Goal: Information Seeking & Learning: Learn about a topic

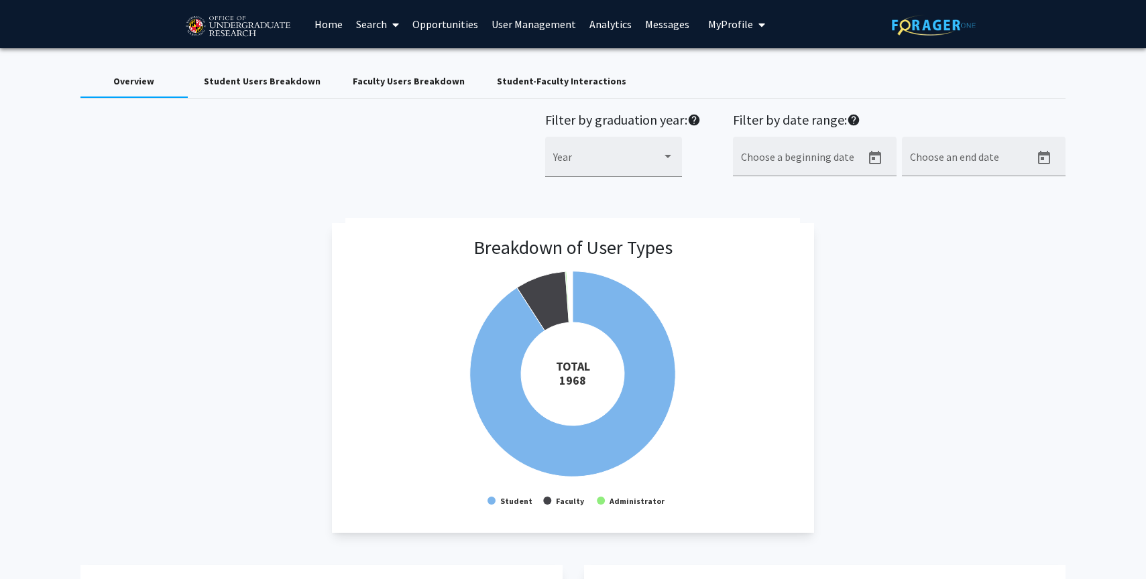
click at [329, 21] on link "Home" at bounding box center [329, 24] width 42 height 47
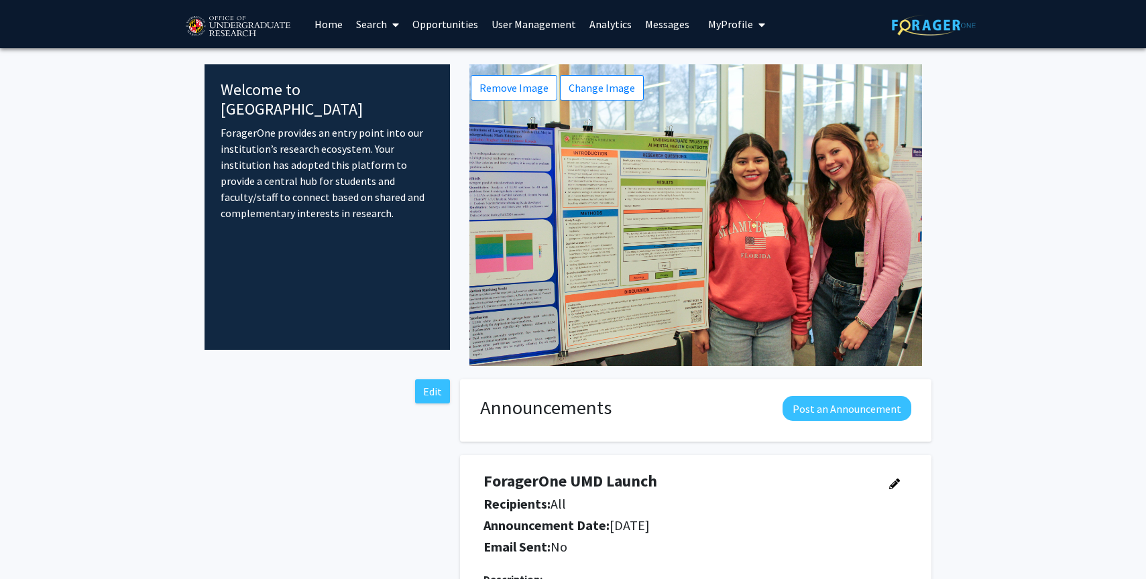
click at [384, 30] on link "Search" at bounding box center [377, 24] width 56 height 47
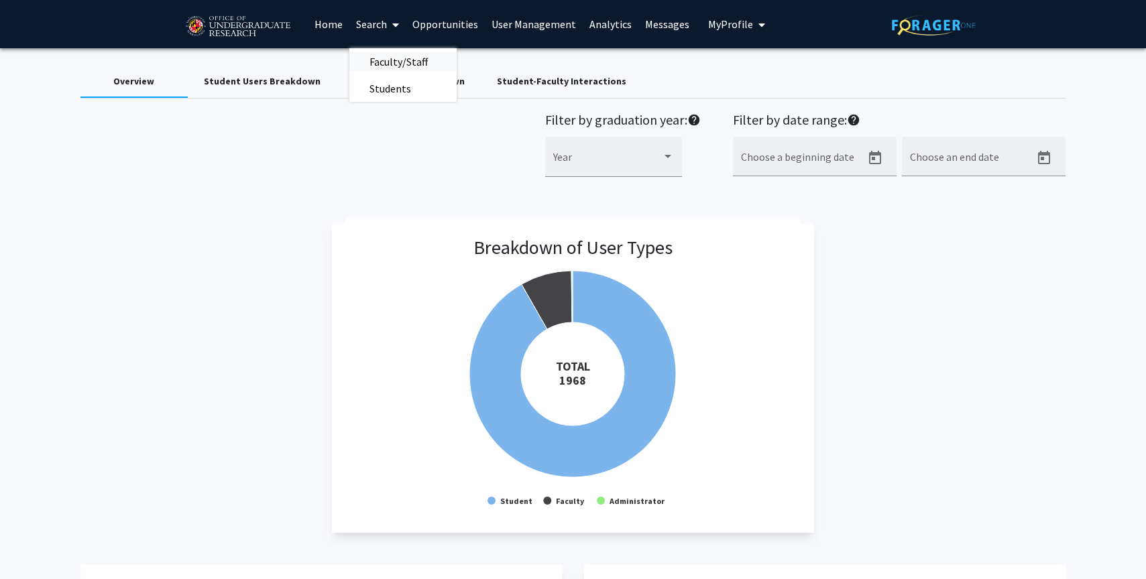
click at [396, 57] on span "Faculty/Staff" at bounding box center [398, 61] width 99 height 27
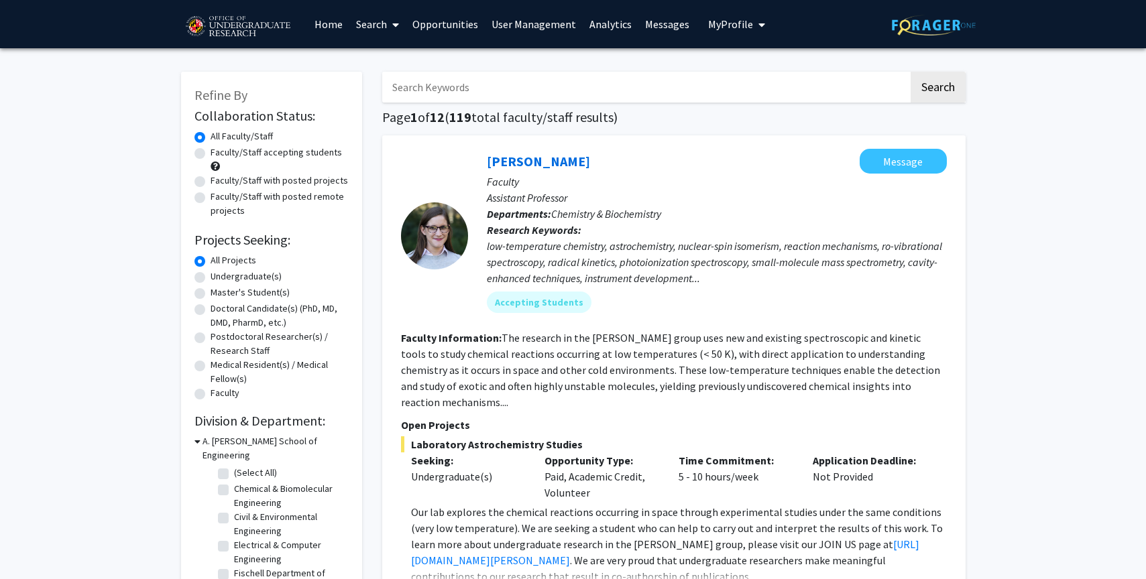
click at [284, 184] on label "Faculty/Staff with posted projects" at bounding box center [279, 181] width 137 height 14
click at [219, 182] on input "Faculty/Staff with posted projects" at bounding box center [215, 178] width 9 height 9
radio input "true"
click at [719, 38] on button "My Profile" at bounding box center [736, 24] width 65 height 48
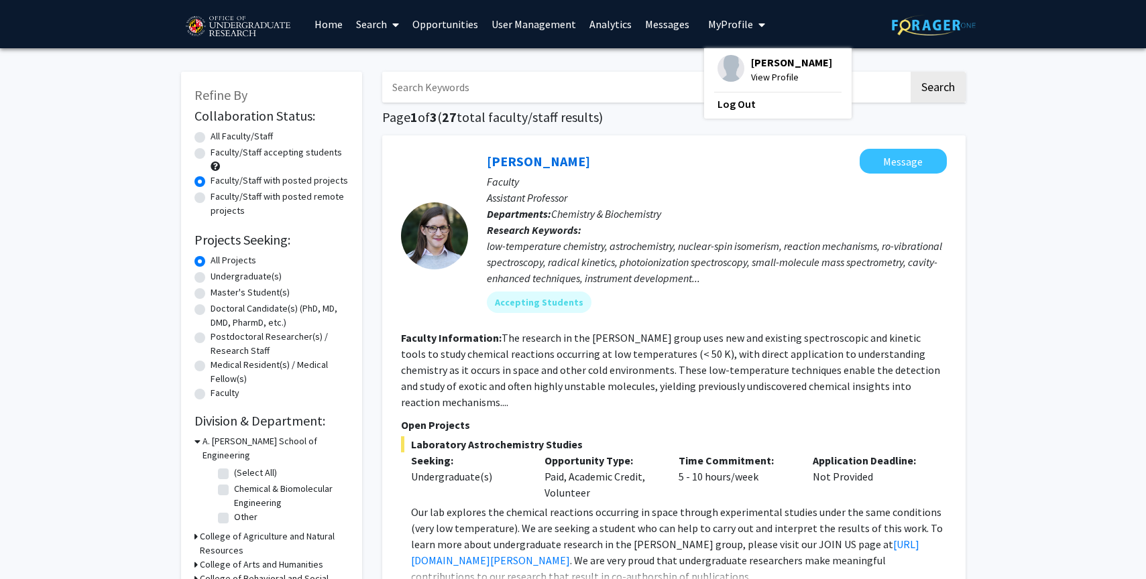
click at [719, 38] on button "My Profile" at bounding box center [736, 24] width 65 height 48
click at [465, 35] on link "Opportunities" at bounding box center [445, 24] width 79 height 47
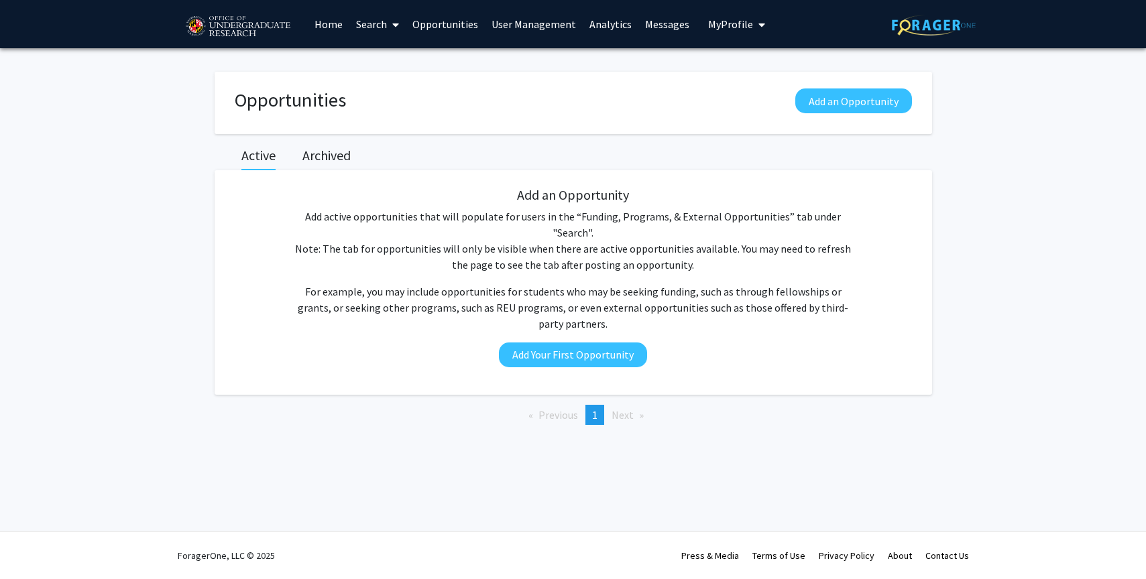
click at [514, 30] on link "User Management" at bounding box center [534, 24] width 98 height 47
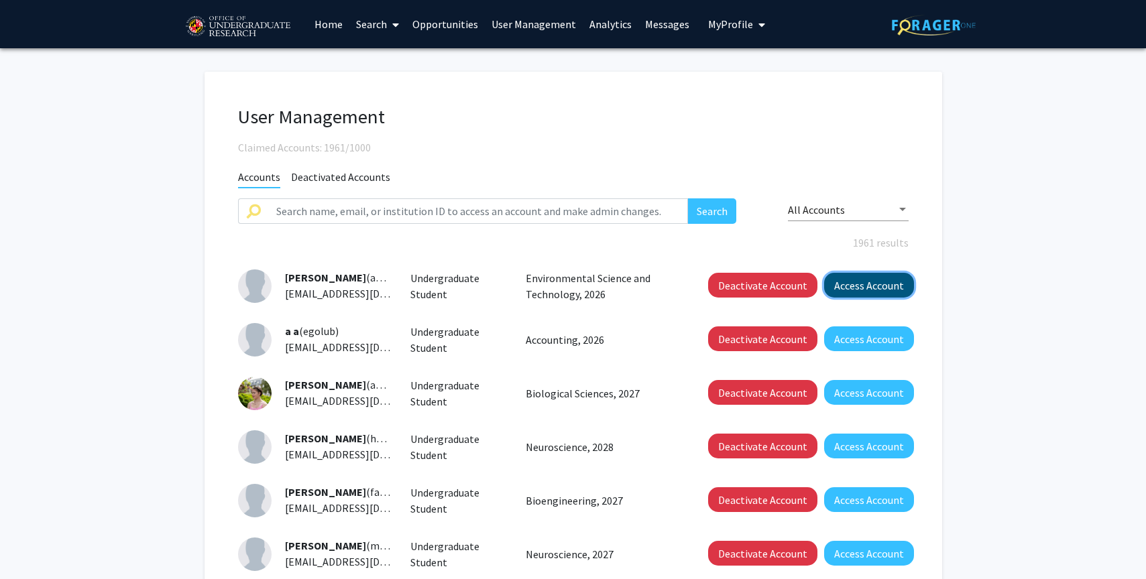
click at [899, 280] on button "Access Account" at bounding box center [869, 285] width 90 height 25
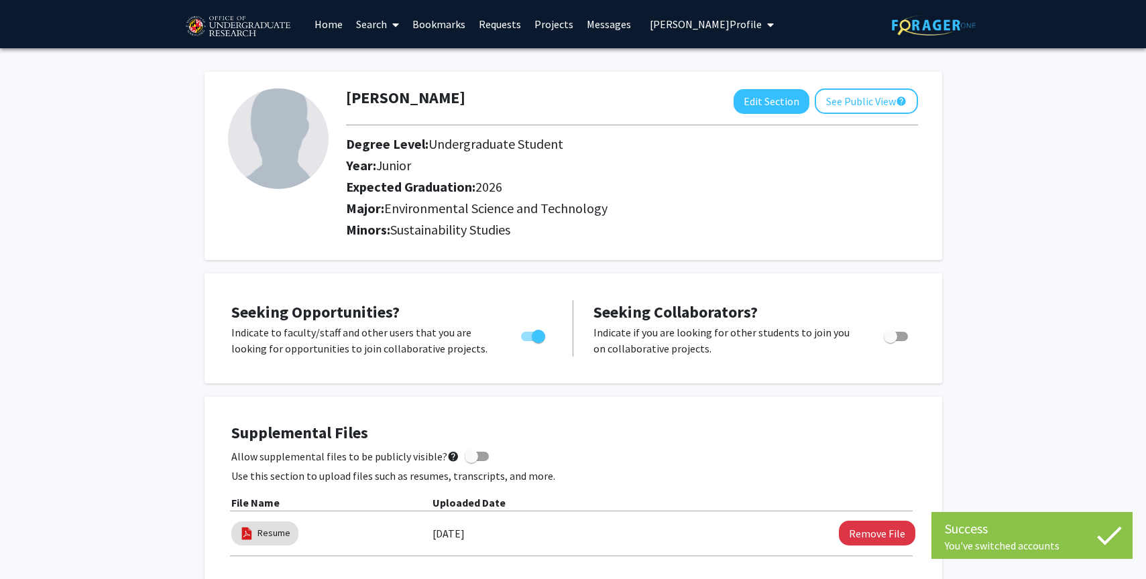
click at [365, 27] on link "Search" at bounding box center [377, 24] width 56 height 47
click at [390, 67] on span "Faculty/Staff" at bounding box center [398, 61] width 99 height 27
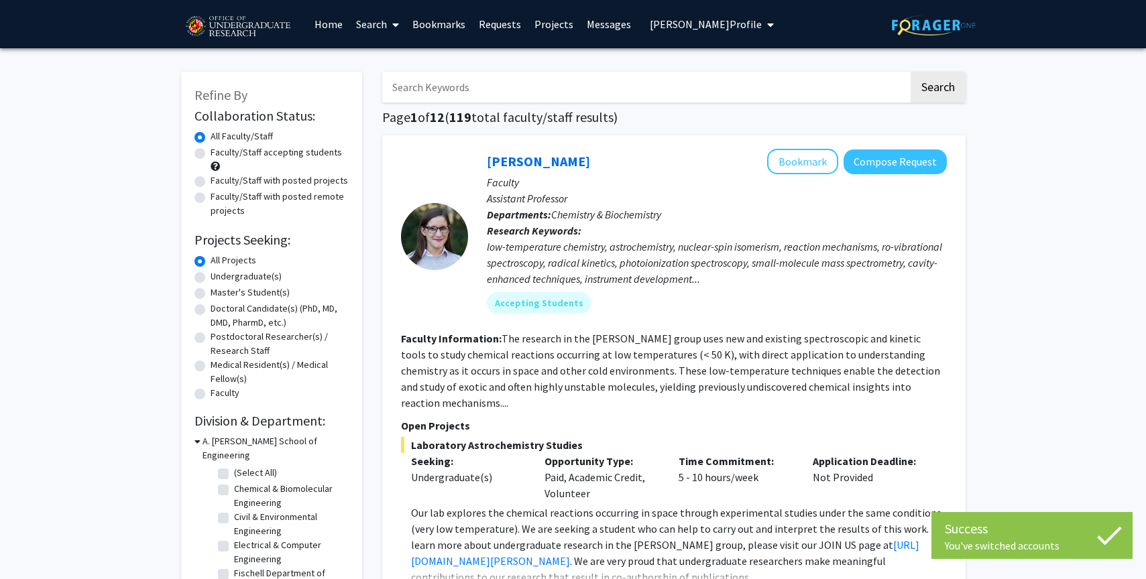
click at [286, 151] on label "Faculty/Staff accepting students" at bounding box center [276, 153] width 131 height 14
click at [219, 151] on input "Faculty/Staff accepting students" at bounding box center [215, 150] width 9 height 9
radio input "true"
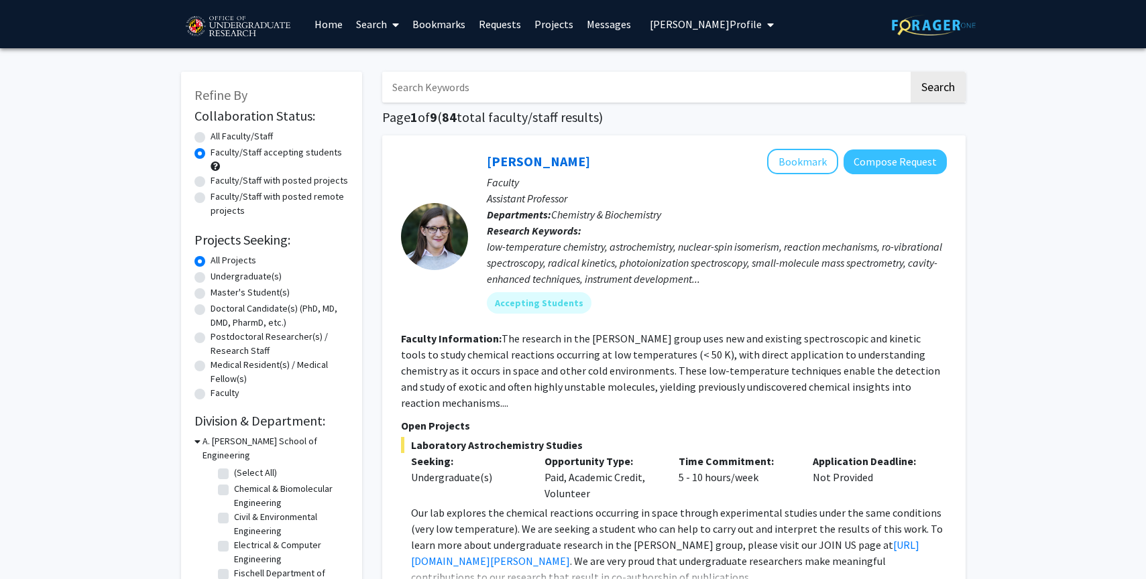
click at [294, 172] on div "Faculty/Staff accepting students" at bounding box center [271, 160] width 154 height 28
click at [276, 177] on label "Faculty/Staff with posted projects" at bounding box center [279, 181] width 137 height 14
click at [219, 177] on input "Faculty/Staff with posted projects" at bounding box center [215, 178] width 9 height 9
radio input "true"
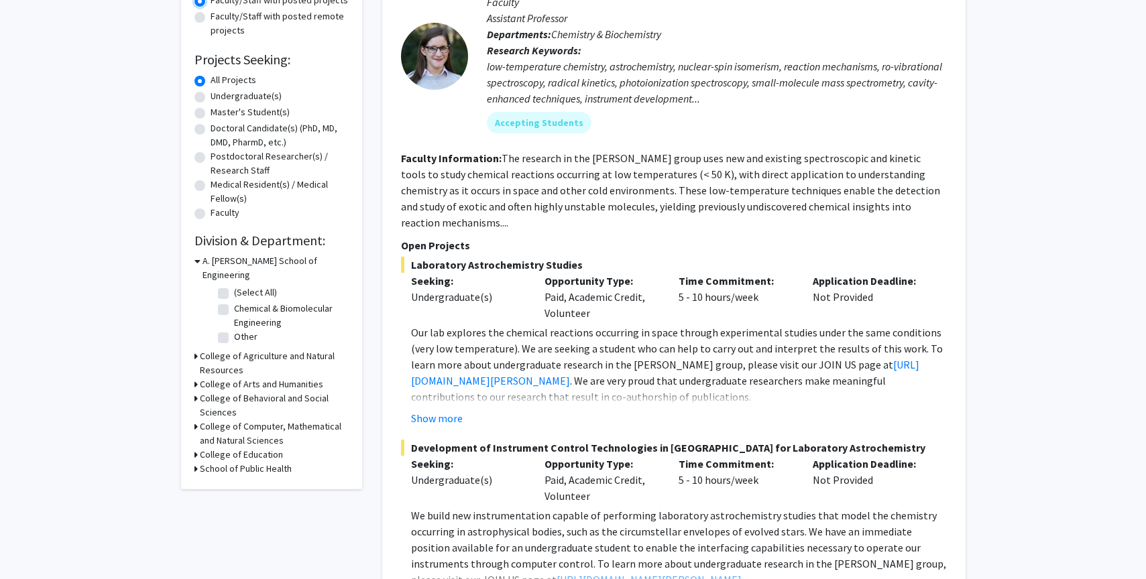
scroll to position [256, 0]
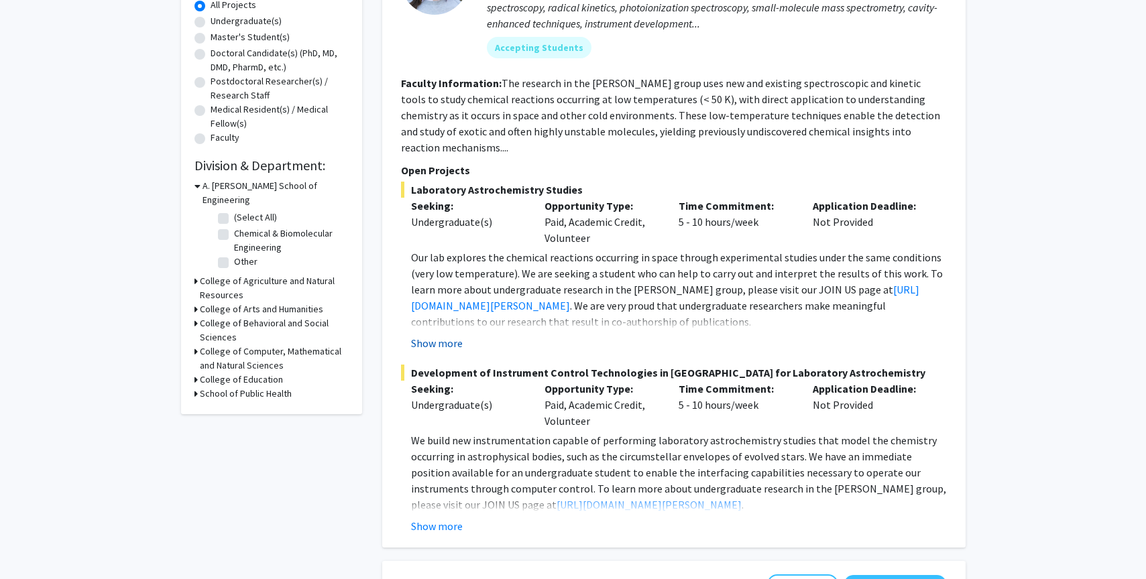
click at [453, 335] on button "Show more" at bounding box center [437, 343] width 52 height 16
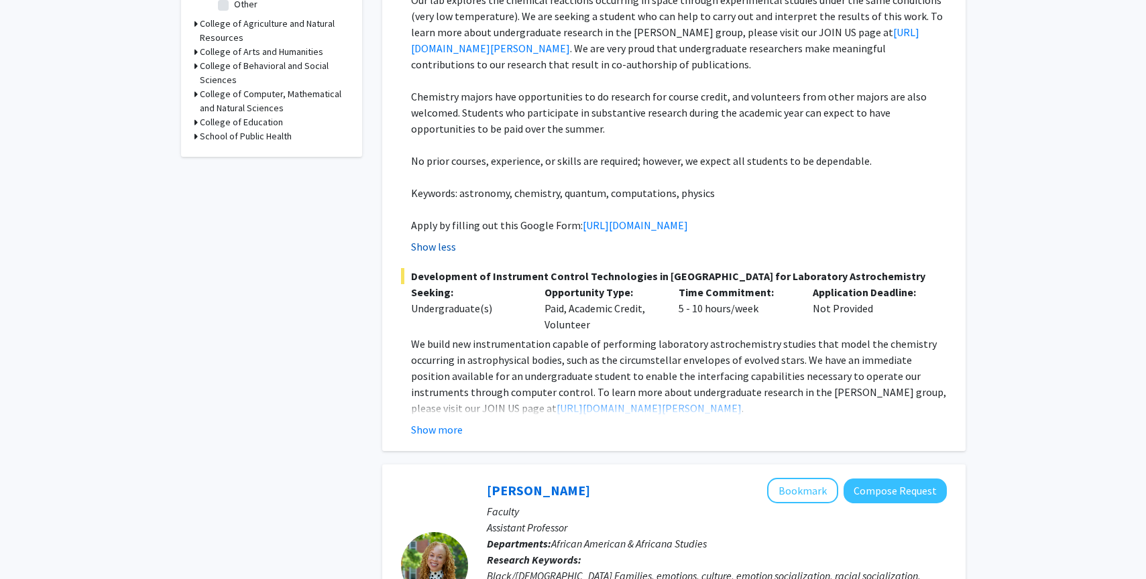
scroll to position [520, 0]
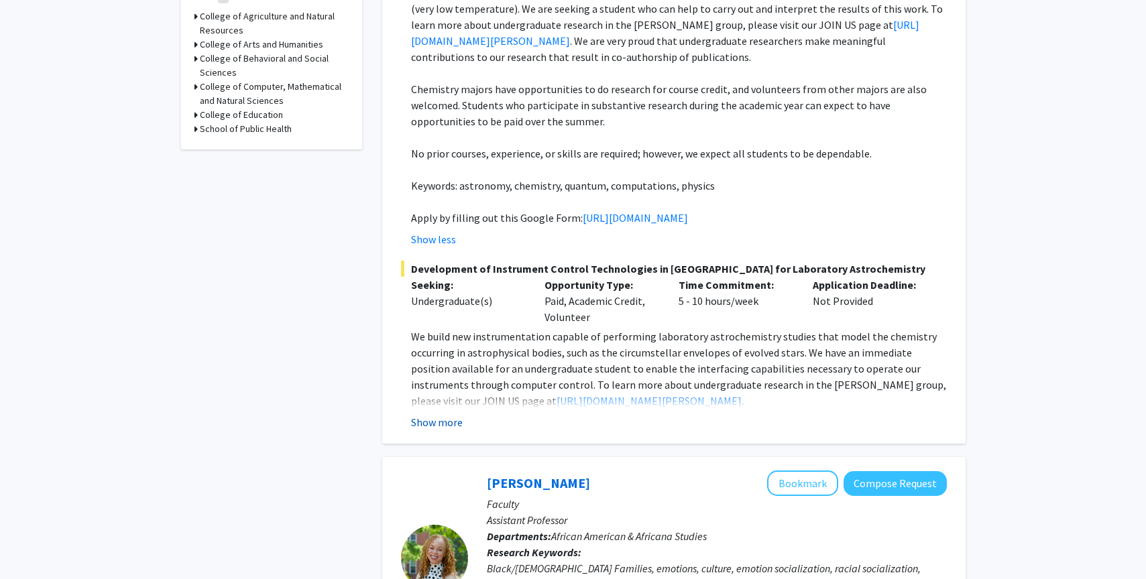
click at [443, 431] on button "Show more" at bounding box center [437, 422] width 52 height 16
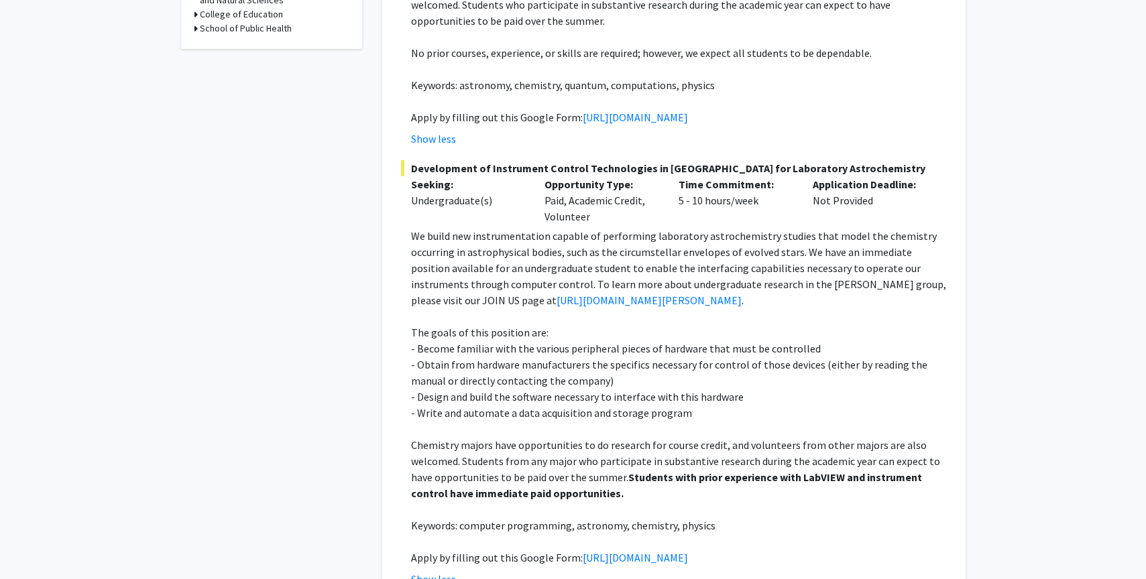
scroll to position [0, 0]
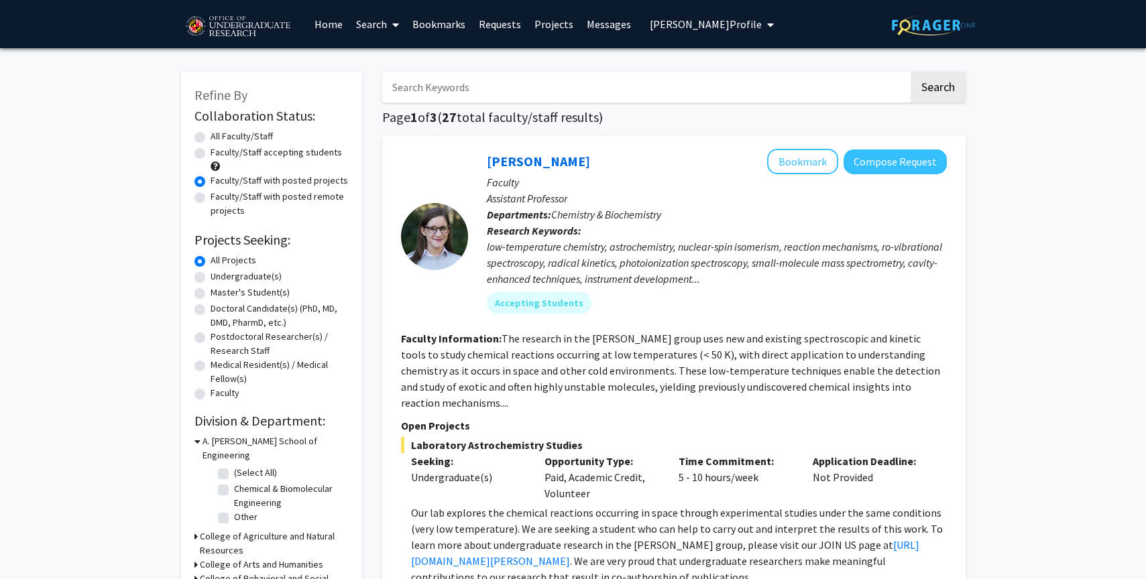
click at [234, 278] on label "Undergraduate(s)" at bounding box center [246, 277] width 71 height 14
click at [219, 278] on input "Undergraduate(s)" at bounding box center [215, 274] width 9 height 9
radio input "true"
click at [237, 261] on label "All Projects" at bounding box center [234, 261] width 46 height 14
click at [219, 261] on input "All Projects" at bounding box center [215, 258] width 9 height 9
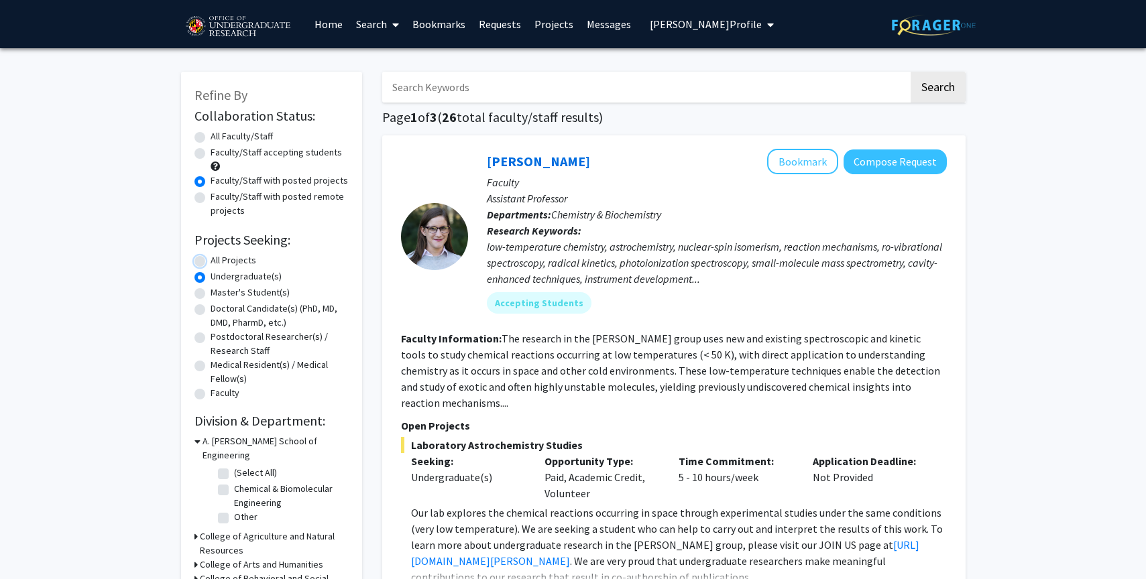
radio input "true"
click at [924, 83] on button "Search" at bounding box center [938, 87] width 55 height 31
radio input "true"
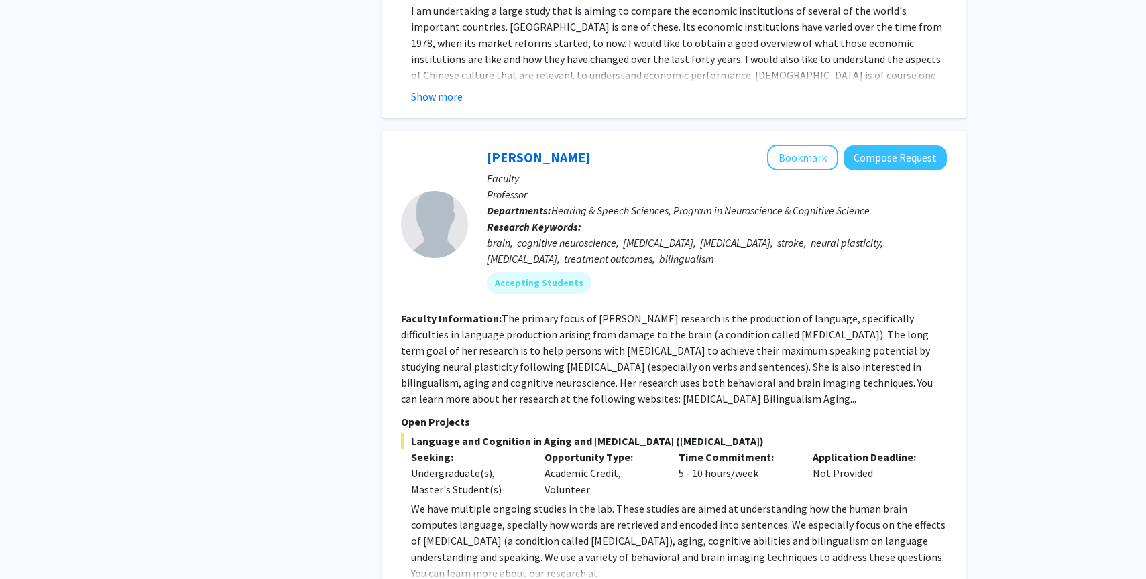
scroll to position [6314, 0]
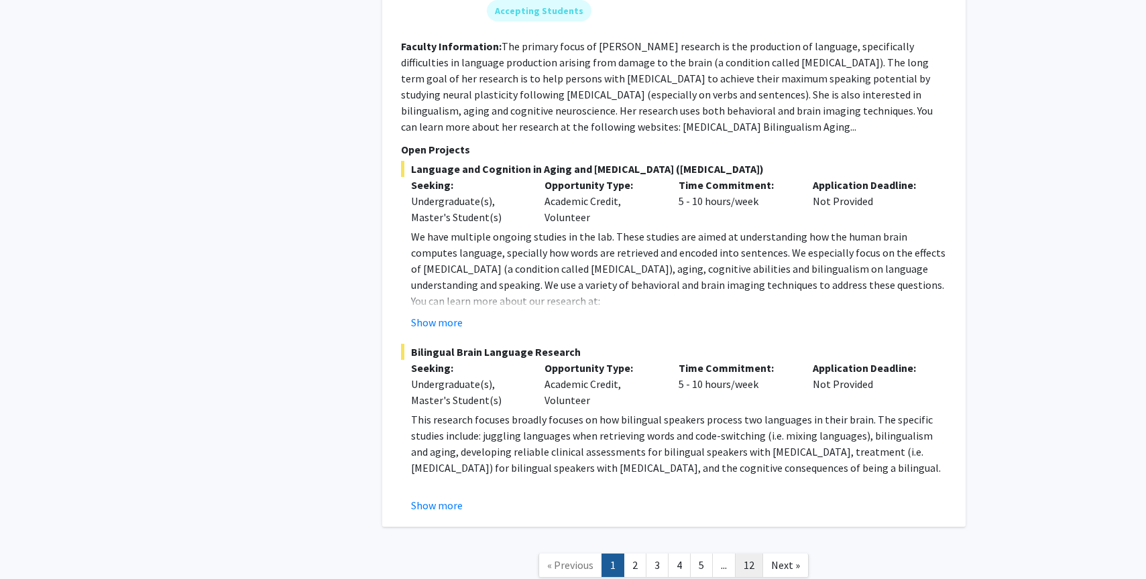
click at [750, 554] on link "12" at bounding box center [749, 565] width 28 height 23
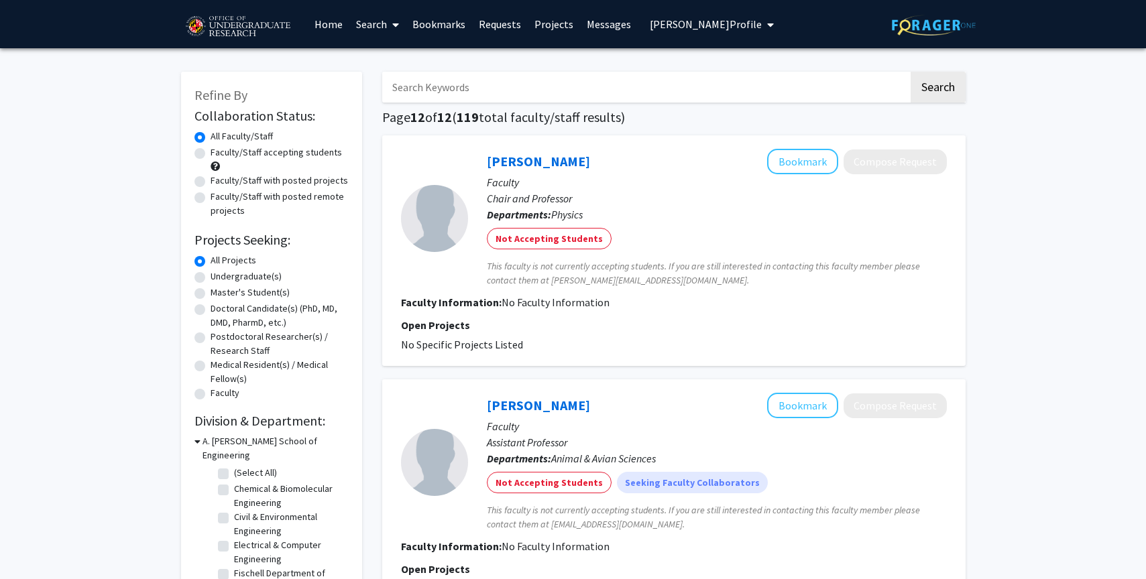
click at [306, 174] on label "Faculty/Staff with posted projects" at bounding box center [279, 181] width 137 height 14
click at [219, 174] on input "Faculty/Staff with posted projects" at bounding box center [215, 178] width 9 height 9
radio input "true"
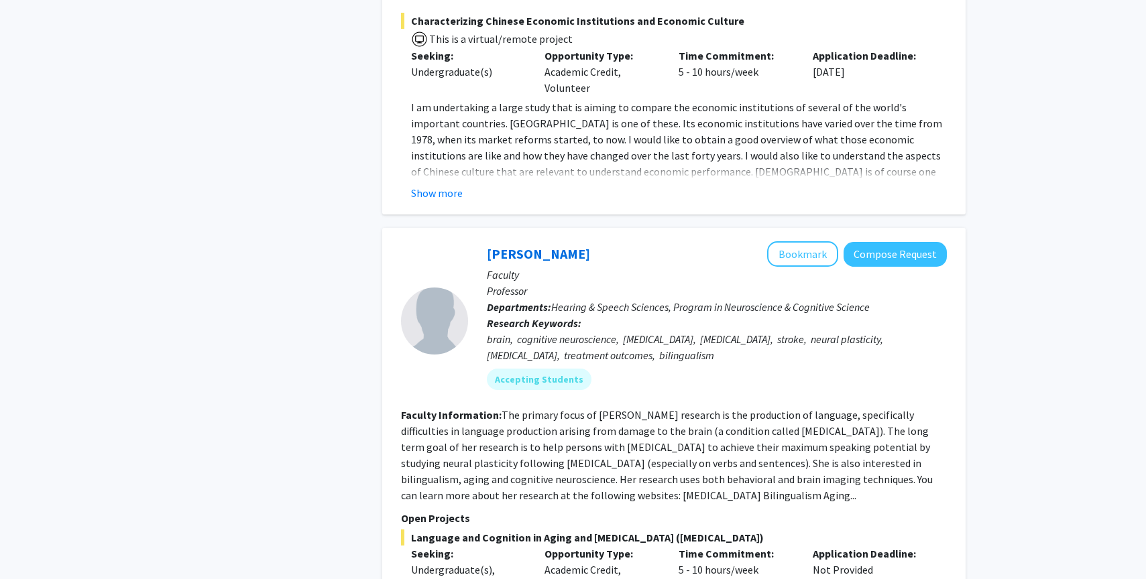
scroll to position [6314, 0]
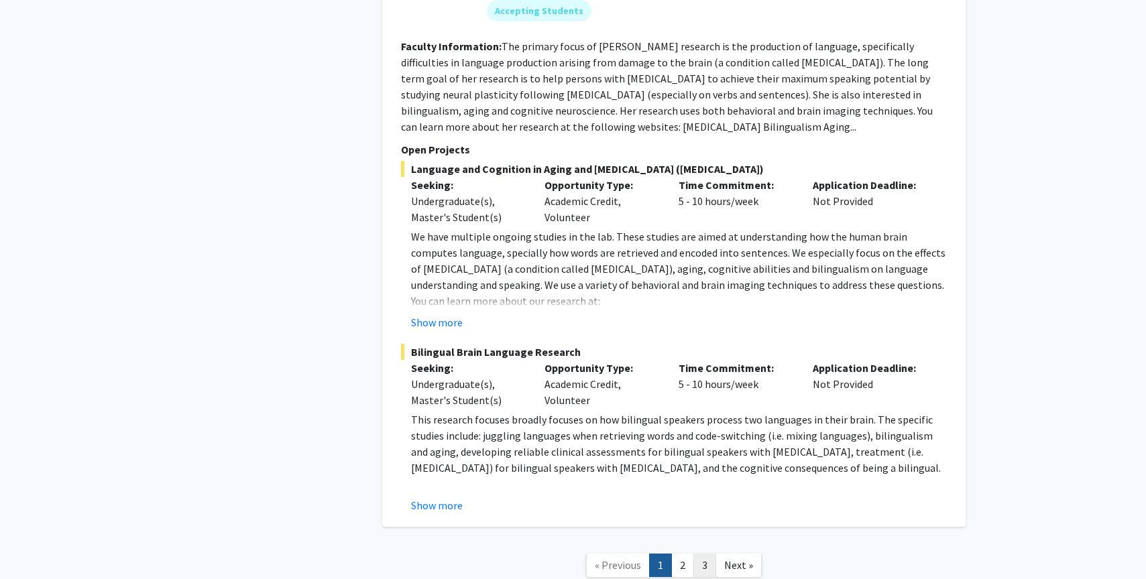
click at [712, 554] on link "3" at bounding box center [704, 565] width 23 height 23
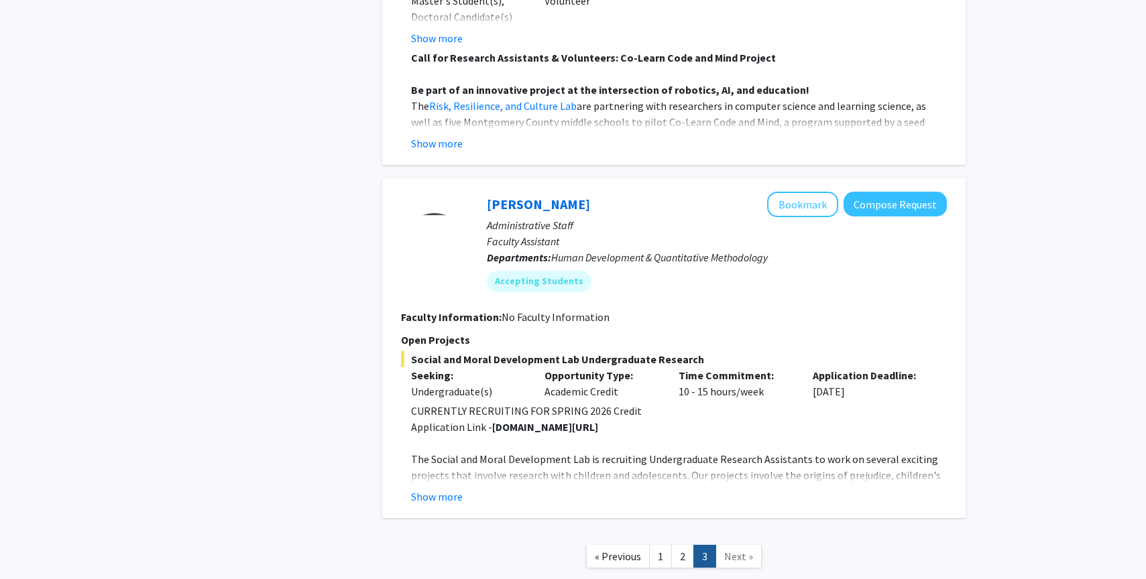
scroll to position [2394, 0]
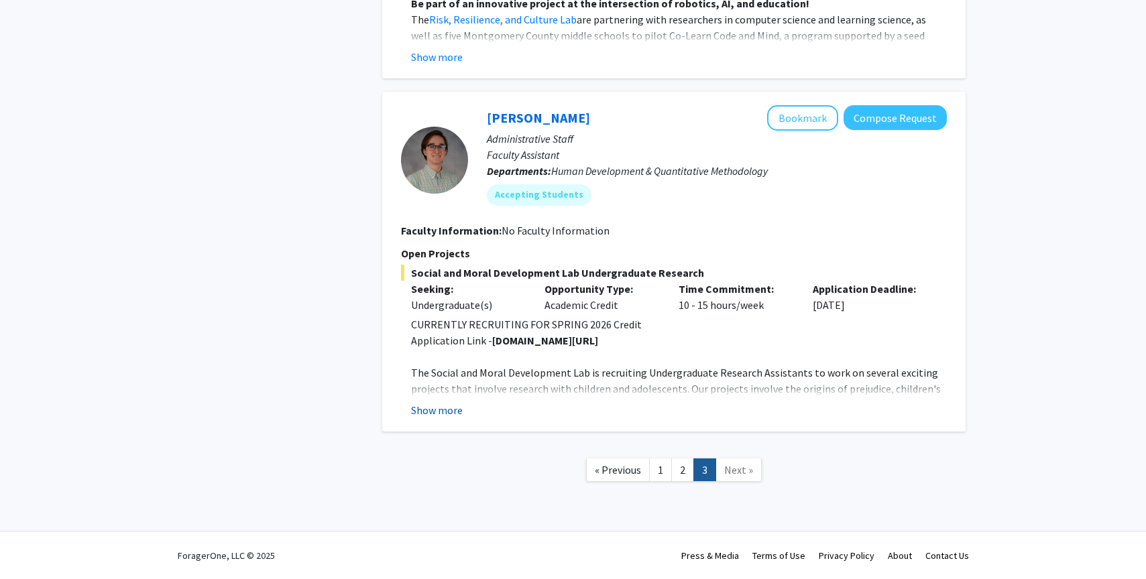
click at [429, 412] on button "Show more" at bounding box center [437, 410] width 52 height 16
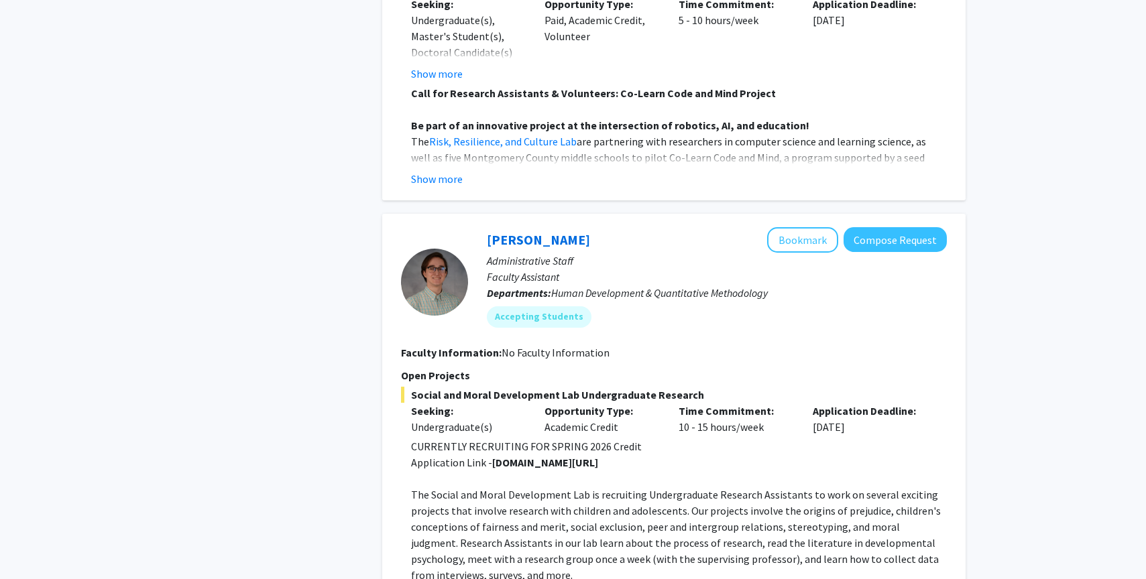
scroll to position [2538, 0]
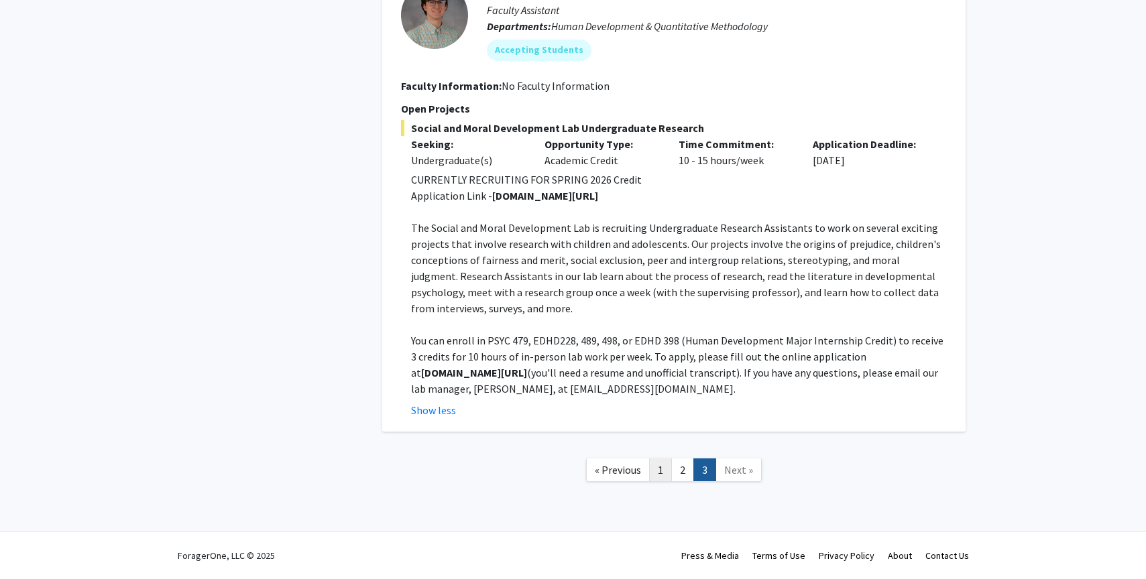
click at [657, 472] on link "1" at bounding box center [660, 470] width 23 height 23
